Goal: Check status: Check status

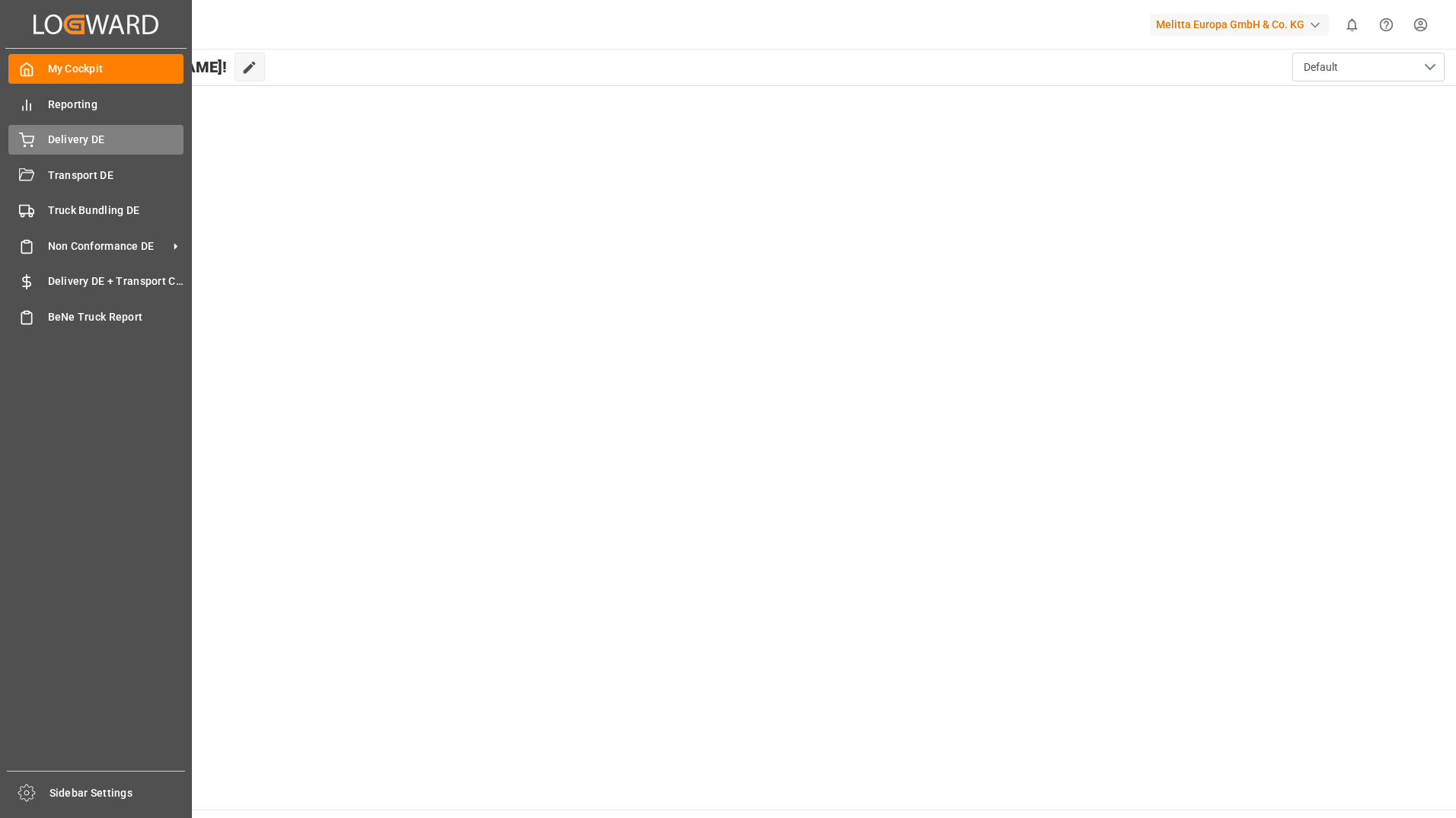
click at [30, 143] on icon at bounding box center [27, 138] width 14 height 10
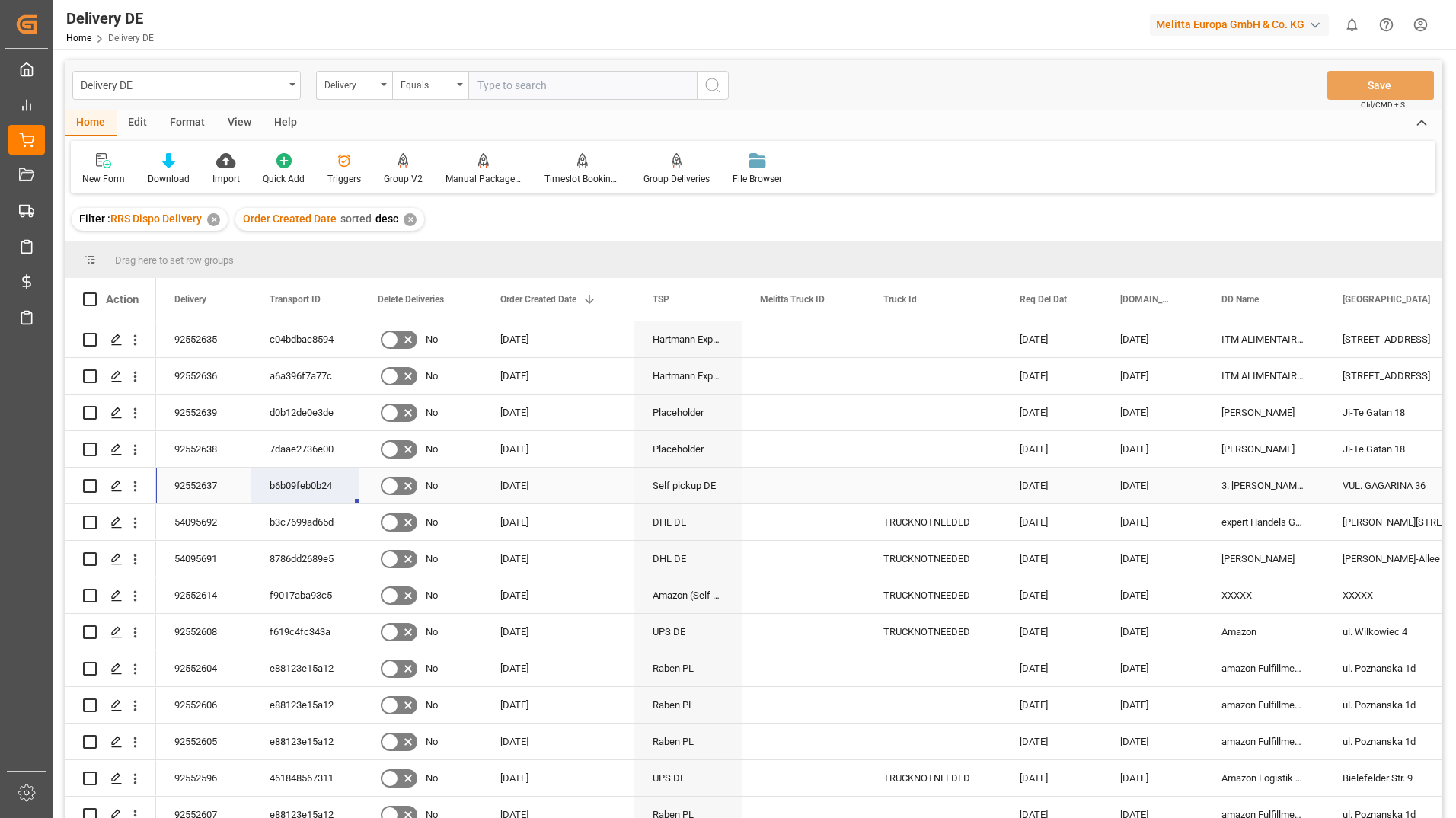
drag, startPoint x: 177, startPoint y: 484, endPoint x: 269, endPoint y: 482, distance: 92.0
